Goal: Task Accomplishment & Management: Manage account settings

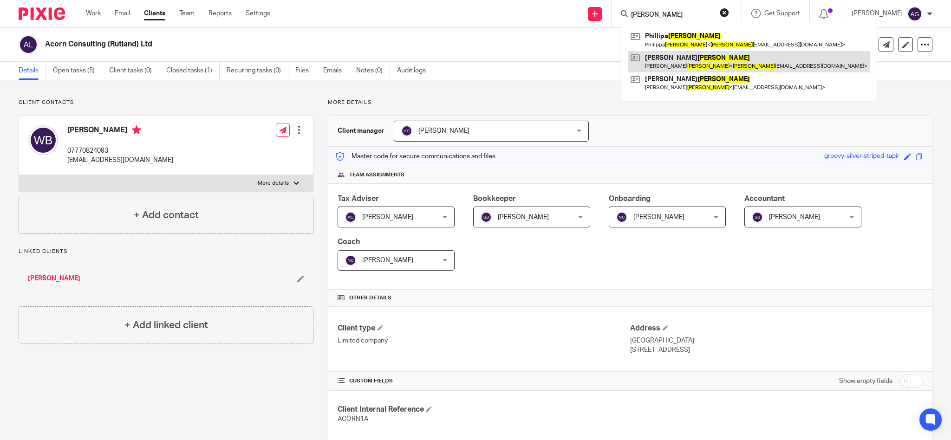
type input "Johnstone"
click at [689, 63] on link at bounding box center [748, 61] width 241 height 21
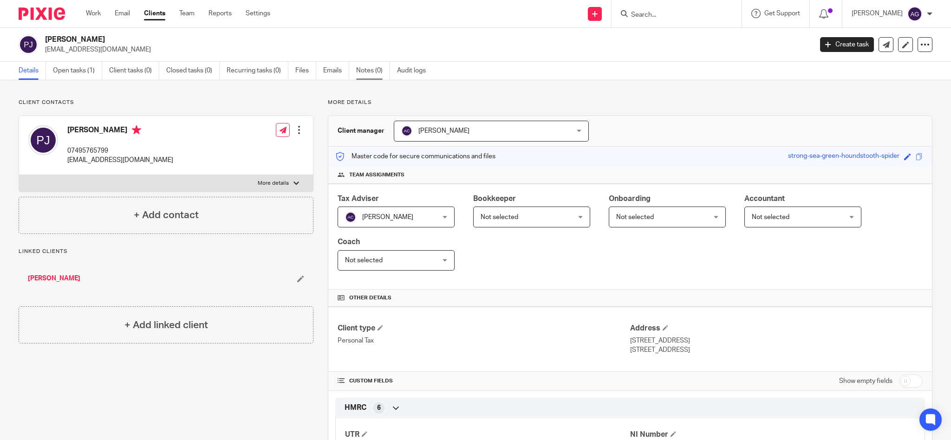
click at [366, 71] on link "Notes (0)" at bounding box center [373, 71] width 34 height 18
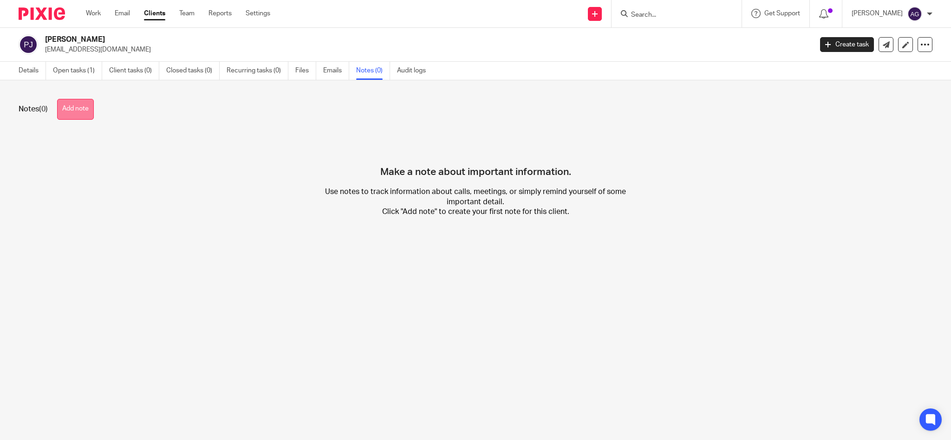
click at [71, 110] on button "Add note" at bounding box center [75, 109] width 37 height 21
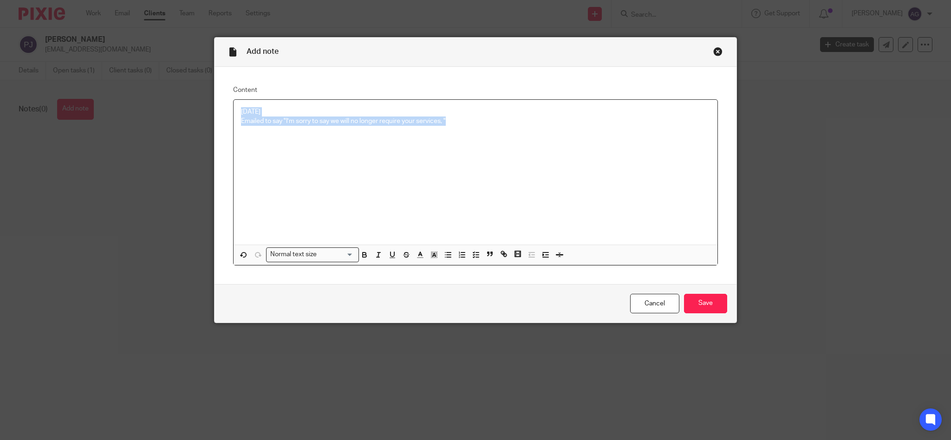
drag, startPoint x: 457, startPoint y: 117, endPoint x: 212, endPoint y: 91, distance: 246.4
click at [214, 91] on div "Content 18/09/25 Emailed to say "I’m sorry to say we will no longer require you…" at bounding box center [475, 175] width 522 height 217
copy div "18/09/25 Emailed to say "I’m sorry to say we will no longer require your servic…"
click at [702, 306] on input "Save" at bounding box center [705, 304] width 43 height 20
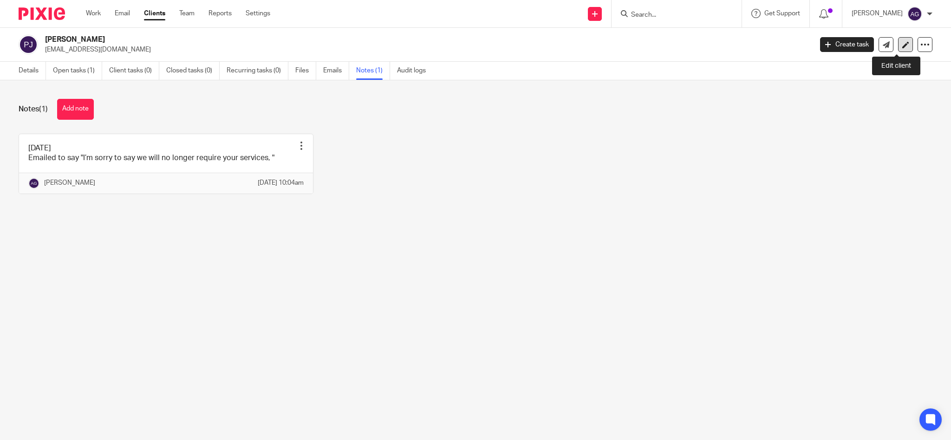
click at [902, 42] on icon at bounding box center [905, 44] width 7 height 7
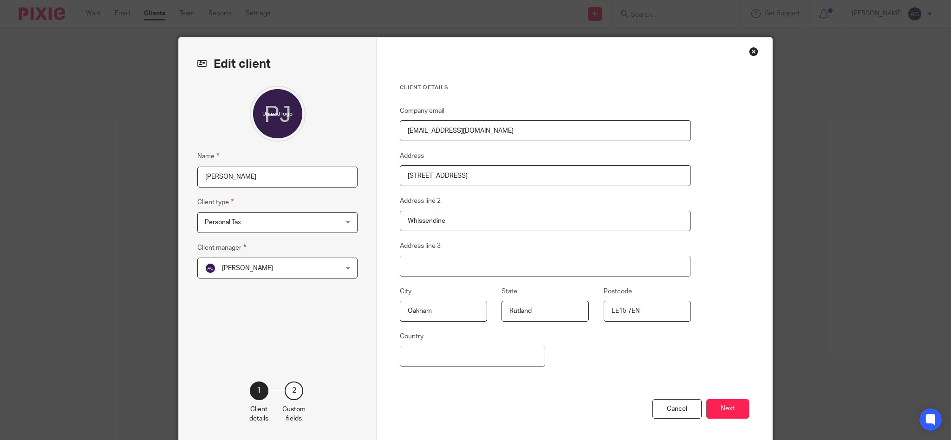
click at [301, 176] on input "[PERSON_NAME]" at bounding box center [277, 177] width 160 height 21
type input "Paul Johnstone (moved elsewhere)"
click at [730, 413] on button "Next" at bounding box center [727, 409] width 43 height 20
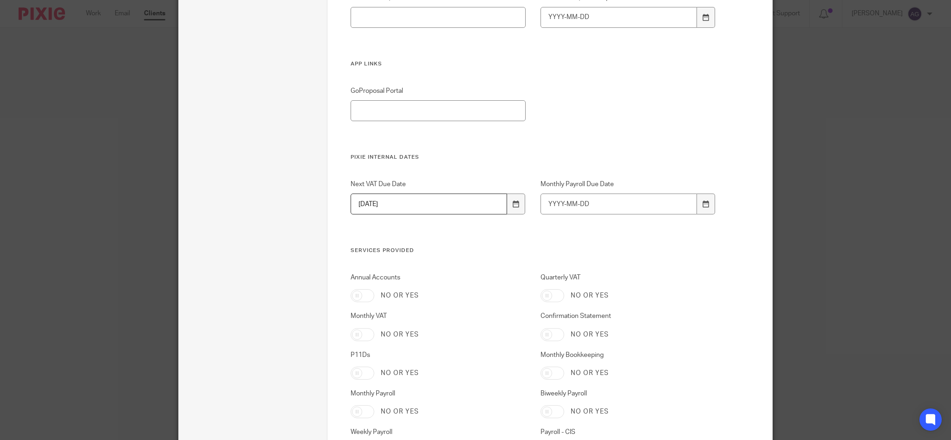
scroll to position [1461, 0]
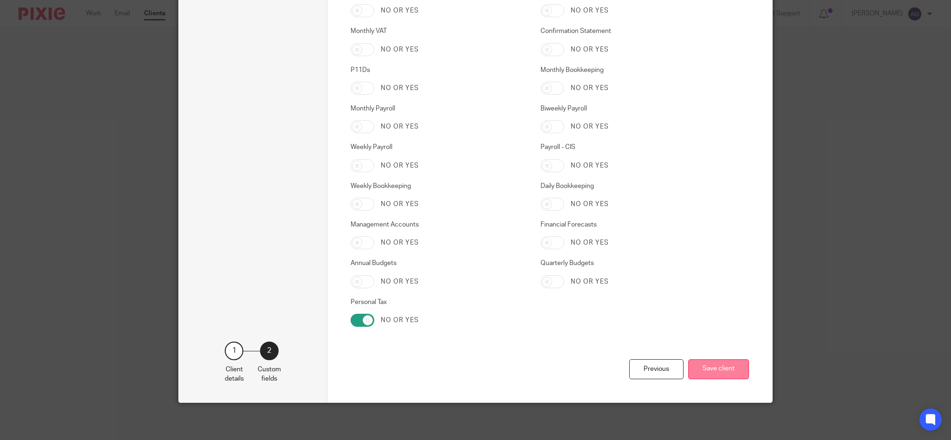
click at [721, 369] on button "Save client" at bounding box center [718, 369] width 61 height 20
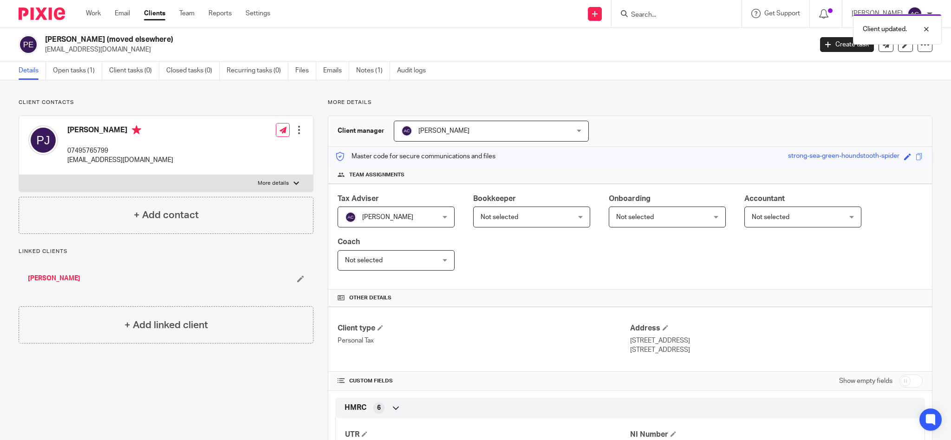
click at [42, 279] on link "[PERSON_NAME]" at bounding box center [54, 278] width 52 height 9
click at [376, 73] on link "Notes (0)" at bounding box center [373, 71] width 34 height 18
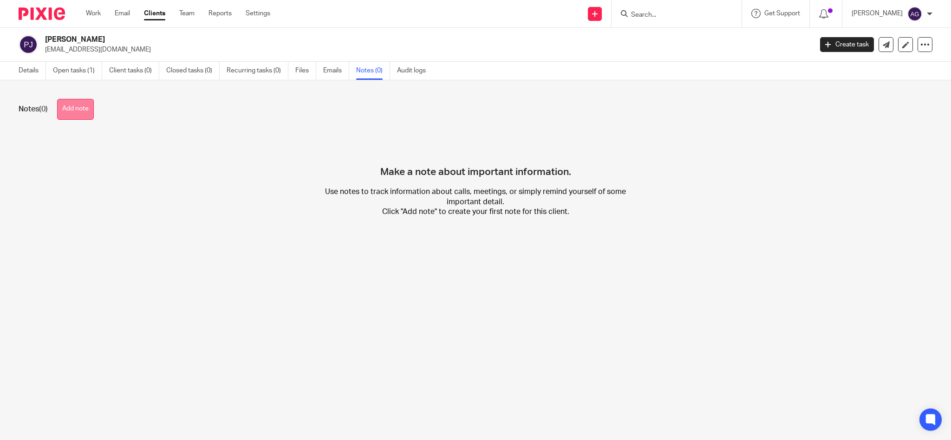
click at [79, 107] on button "Add note" at bounding box center [75, 109] width 37 height 21
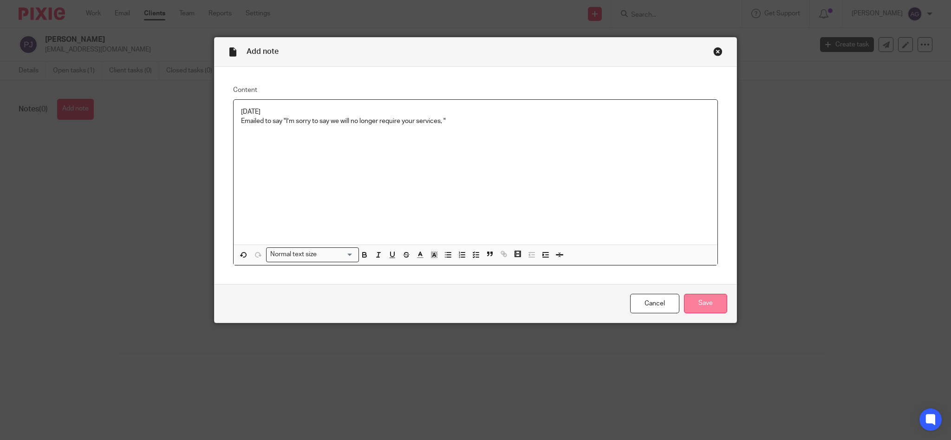
click at [699, 304] on input "Save" at bounding box center [705, 304] width 43 height 20
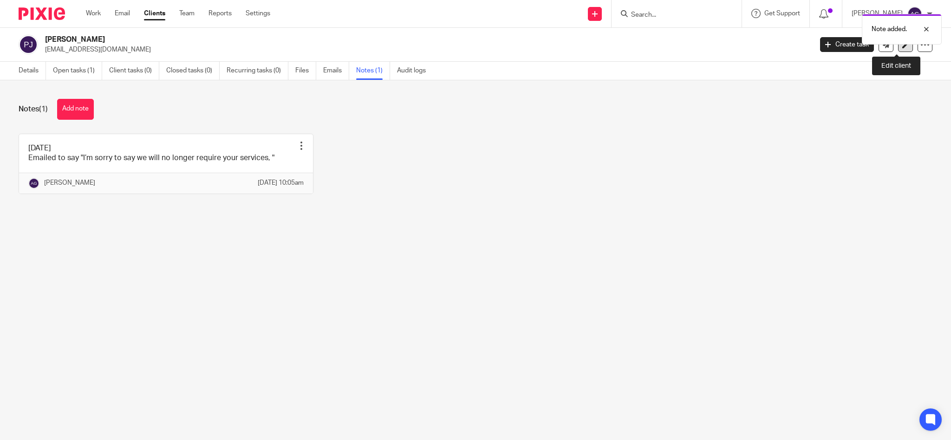
click at [898, 50] on link at bounding box center [905, 44] width 15 height 15
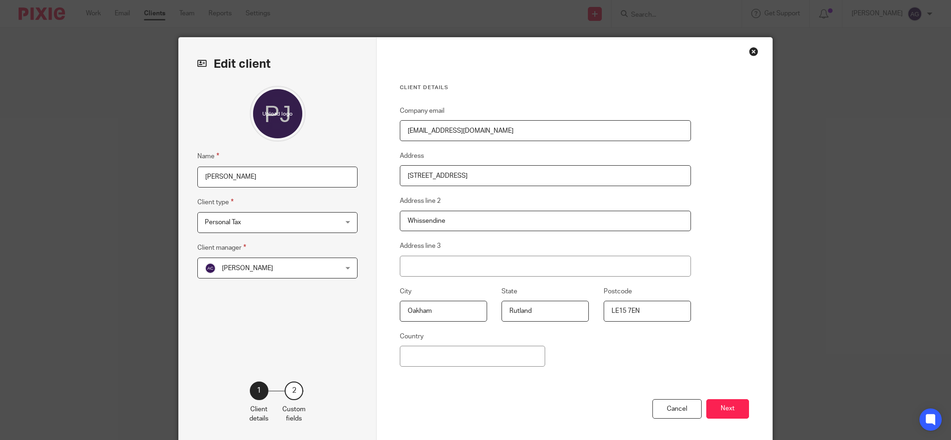
click at [272, 170] on input "[PERSON_NAME]" at bounding box center [277, 177] width 160 height 21
type input "[PERSON_NAME] (moved elsewhere)"
click at [715, 406] on button "Next" at bounding box center [727, 409] width 43 height 20
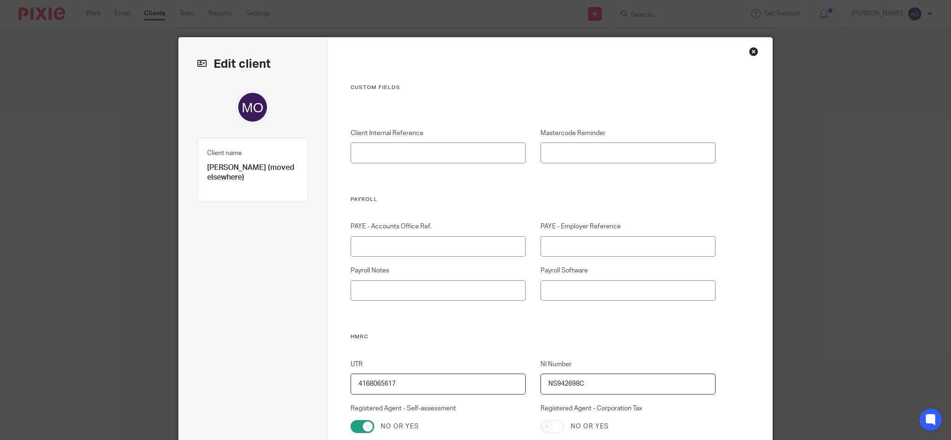
click at [749, 50] on div "Close this dialog window" at bounding box center [753, 51] width 9 height 9
